Goal: Task Accomplishment & Management: Complete application form

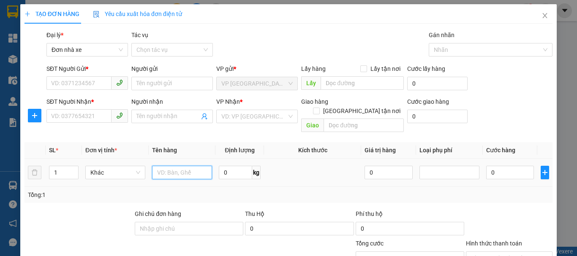
click at [182, 166] on input "text" at bounding box center [182, 173] width 60 height 14
click at [127, 169] on span "Khác" at bounding box center [115, 172] width 50 height 13
type input "01 xốp trắng"
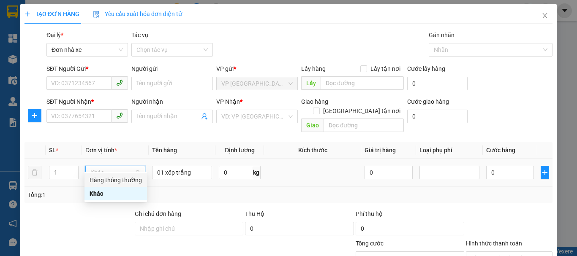
click at [123, 182] on div "Hàng thông thường" at bounding box center [115, 180] width 52 height 9
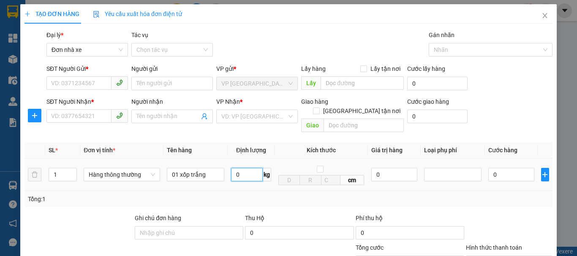
click at [238, 168] on input "0" at bounding box center [247, 175] width 32 height 14
type input "10"
click at [502, 168] on input "0" at bounding box center [511, 175] width 46 height 14
type input "4"
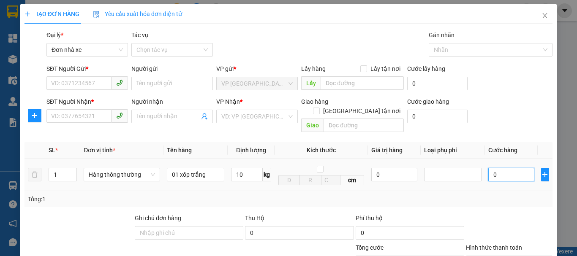
type input "4"
type input "40"
type input "400"
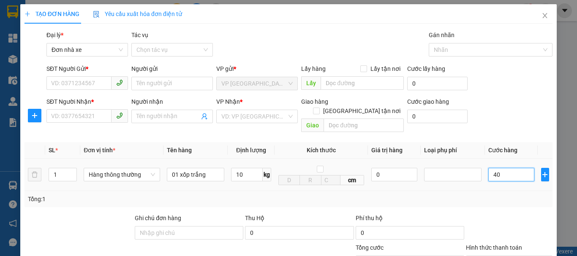
type input "400"
type input "4.000"
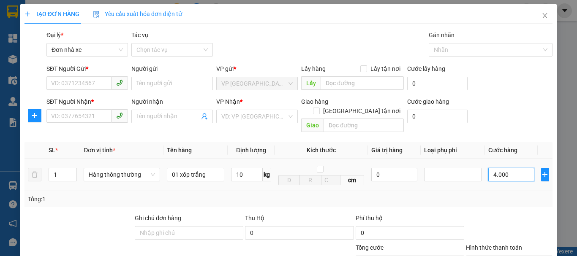
type input "40.000"
click at [70, 87] on input "SĐT Người Gửi *" at bounding box center [78, 83] width 65 height 14
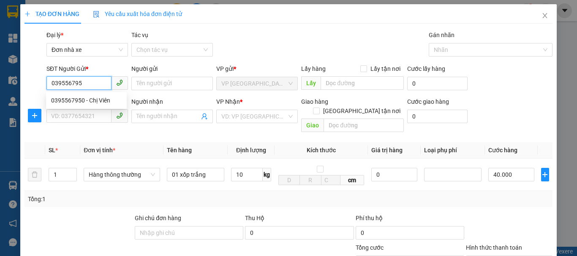
type input "0395567950"
click at [90, 102] on div "0395567950 - Chị Viên" at bounding box center [86, 100] width 70 height 9
type input "Chị Viên"
type input "0918081968"
type input "Nguyệt"
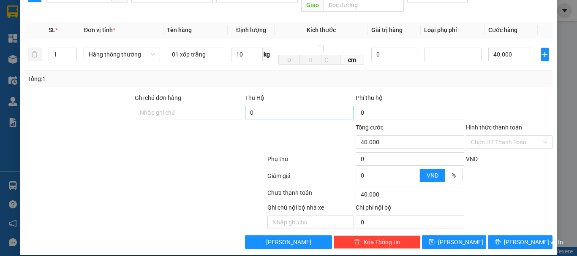
scroll to position [121, 0]
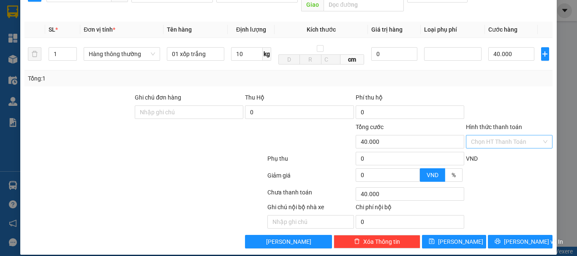
type input "0395567950"
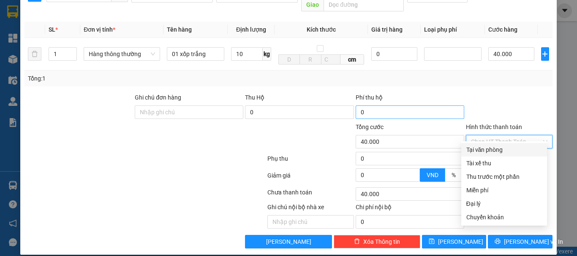
drag, startPoint x: 494, startPoint y: 133, endPoint x: 419, endPoint y: 101, distance: 81.1
click at [425, 122] on div "Tổng cước 40.000 Hình thức thanh toán Chọn HT Thanh Toán" at bounding box center [288, 137] width 529 height 30
click at [417, 93] on div "Phí thu hộ" at bounding box center [409, 99] width 108 height 13
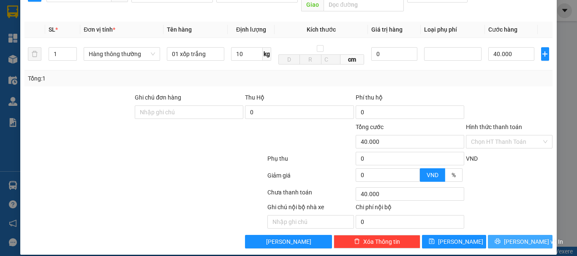
click at [516, 237] on span "[PERSON_NAME] và In" at bounding box center [533, 241] width 59 height 9
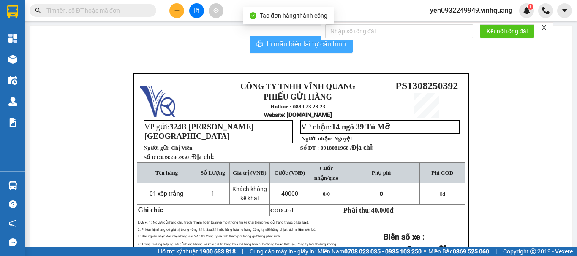
click at [280, 38] on button "In mẫu biên lai tự cấu hình" at bounding box center [300, 44] width 103 height 17
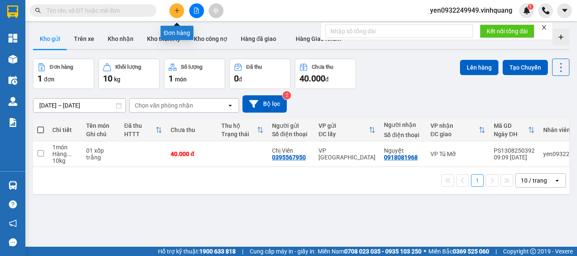
click at [179, 13] on icon "plus" at bounding box center [177, 11] width 6 height 6
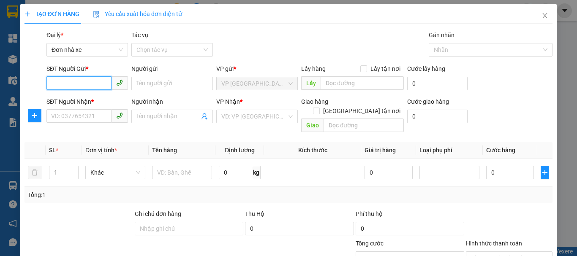
click at [88, 84] on input "SĐT Người Gửi *" at bounding box center [78, 83] width 65 height 14
type input "0988609091"
click at [89, 103] on div "0988609091 - đại tín" at bounding box center [86, 100] width 70 height 9
type input "đại tín"
type input "0964809696"
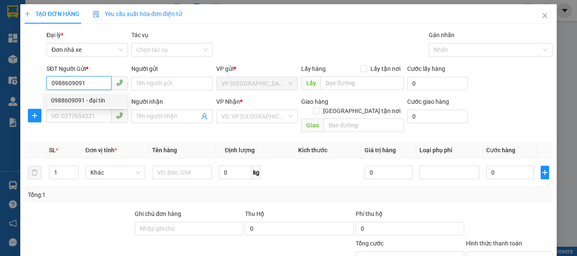
type input "đại tín"
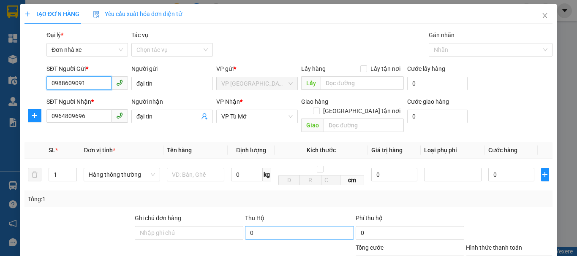
scroll to position [42, 0]
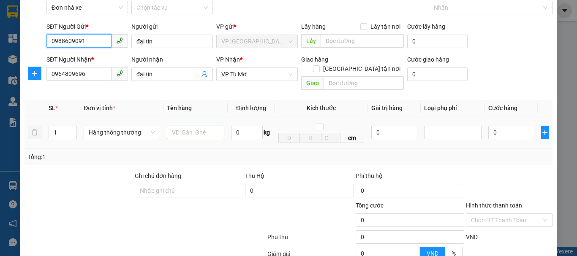
type input "0988609091"
click at [195, 126] on input "text" at bounding box center [195, 133] width 57 height 14
click at [191, 127] on input "01 hôp[j nhỏ" at bounding box center [195, 133] width 57 height 14
click at [193, 127] on input "01 hôp[j nhỏ" at bounding box center [195, 133] width 57 height 14
type input "01 hộp nhỏ"
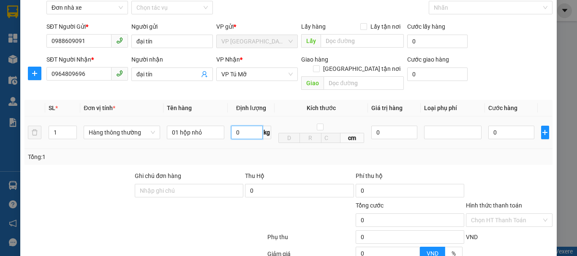
click at [241, 127] on input "0" at bounding box center [247, 133] width 32 height 14
type input "1"
click at [488, 126] on input "0" at bounding box center [511, 133] width 46 height 14
type input "30.000"
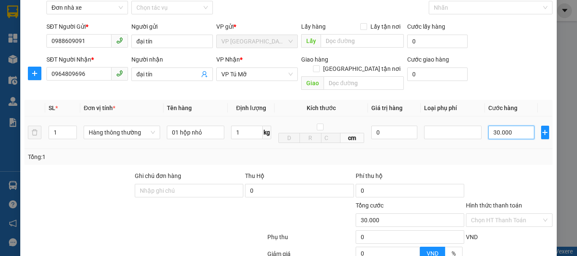
click at [498, 126] on input "30.000" at bounding box center [511, 133] width 46 height 14
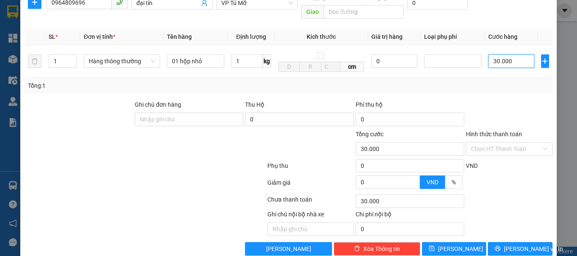
scroll to position [121, 0]
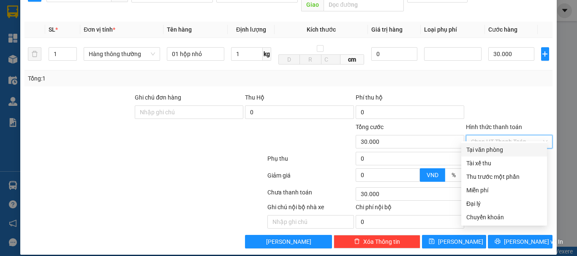
click at [499, 135] on input "Hình thức thanh toán" at bounding box center [506, 141] width 70 height 13
click at [499, 153] on div "Tại văn phòng" at bounding box center [504, 149] width 76 height 9
type input "0"
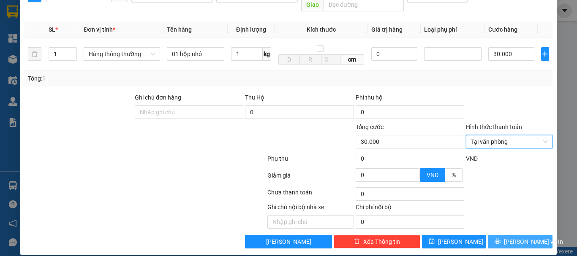
click at [516, 237] on span "[PERSON_NAME] và In" at bounding box center [533, 241] width 59 height 9
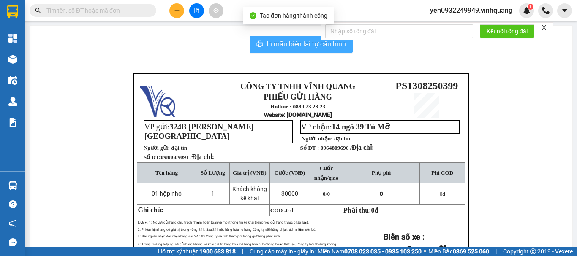
click at [297, 43] on span "In mẫu biên lai tự cấu hình" at bounding box center [305, 44] width 79 height 11
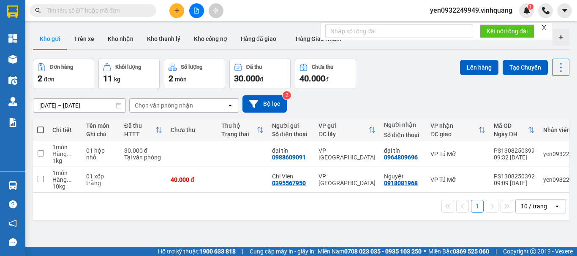
click at [39, 128] on span at bounding box center [40, 130] width 7 height 7
click at [41, 126] on input "checkbox" at bounding box center [41, 126] width 0 height 0
checkbox input "true"
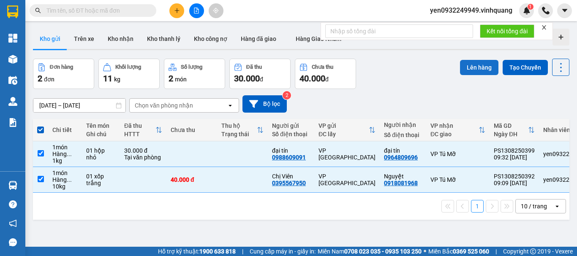
click at [474, 67] on button "Lên hàng" at bounding box center [479, 67] width 38 height 15
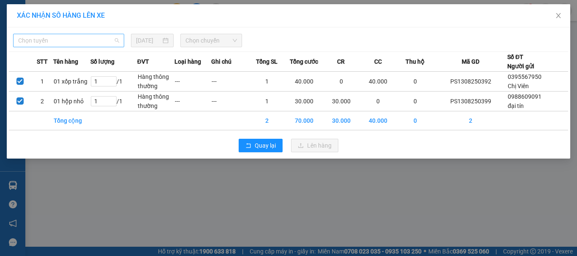
click at [60, 41] on span "Chọn tuyến" at bounding box center [68, 40] width 101 height 13
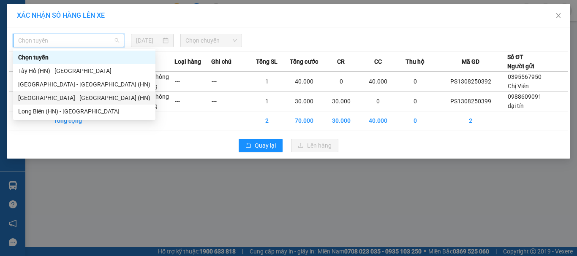
click at [68, 98] on div "[GEOGRAPHIC_DATA] - [GEOGRAPHIC_DATA] (HN)" at bounding box center [84, 97] width 132 height 9
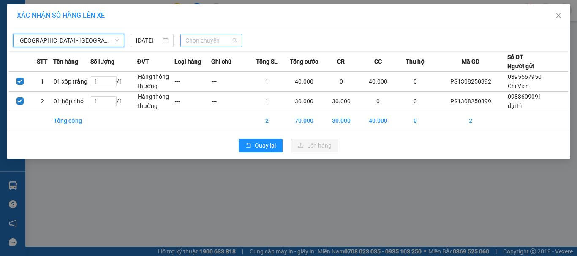
click at [235, 41] on span "Chọn chuyến" at bounding box center [211, 40] width 52 height 13
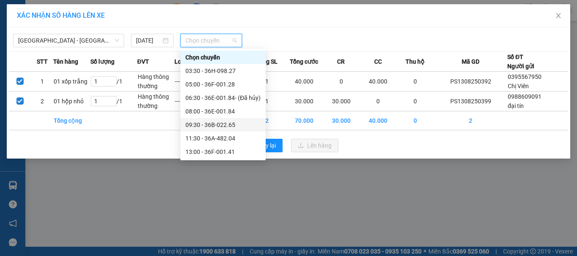
click at [234, 127] on div "09:30 - 36B-022.65" at bounding box center [222, 124] width 75 height 9
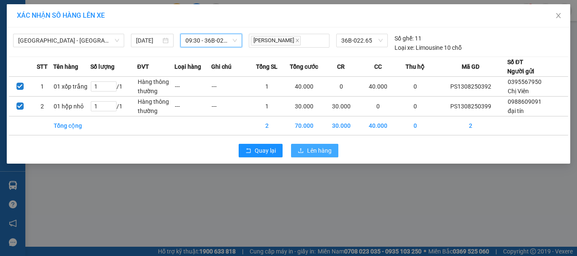
click at [314, 151] on span "Lên hàng" at bounding box center [319, 150] width 24 height 9
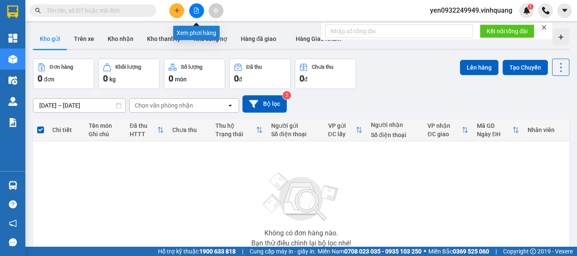
click at [193, 10] on button at bounding box center [196, 10] width 15 height 15
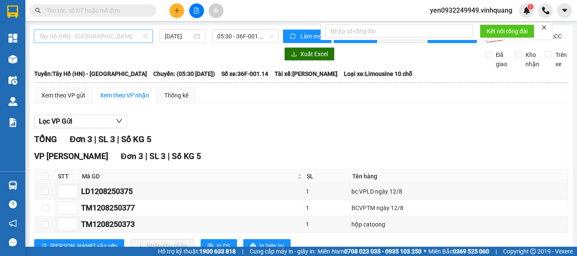
click at [60, 38] on span "Tây Hồ (HN) - [GEOGRAPHIC_DATA]" at bounding box center [93, 36] width 109 height 13
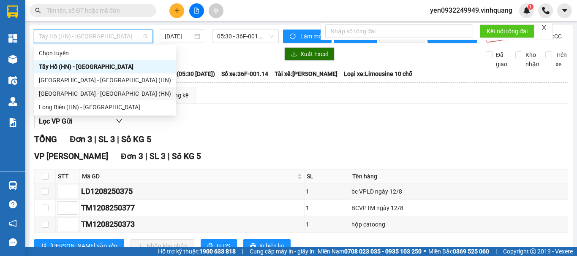
click at [54, 95] on div "[GEOGRAPHIC_DATA] - [GEOGRAPHIC_DATA] (HN)" at bounding box center [105, 93] width 132 height 9
type input "[DATE]"
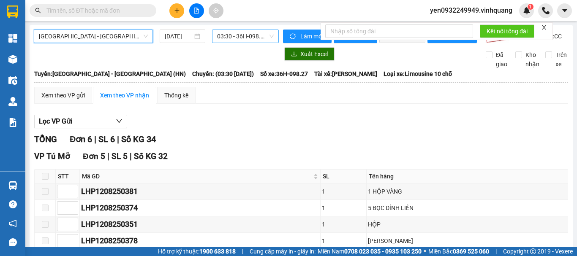
click at [253, 35] on span "03:30 - 36H-098.27" at bounding box center [245, 36] width 57 height 13
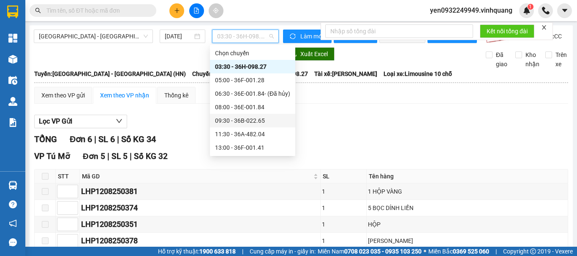
click at [258, 122] on div "09:30 - 36B-022.65" at bounding box center [252, 120] width 75 height 9
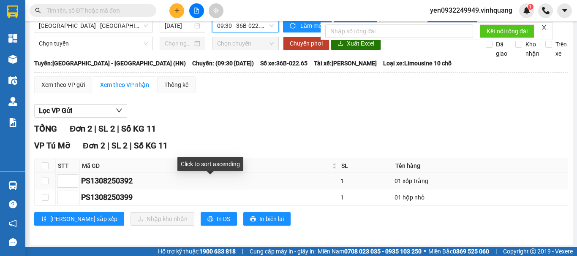
scroll to position [20, 0]
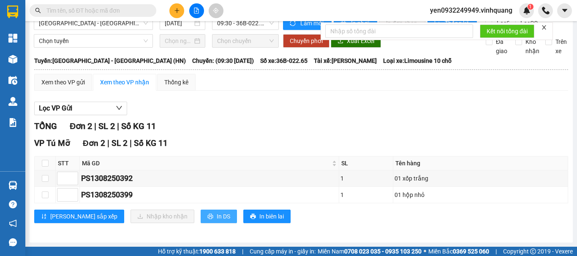
click at [201, 217] on button "In DS" at bounding box center [219, 217] width 36 height 14
